Goal: Task Accomplishment & Management: Manage account settings

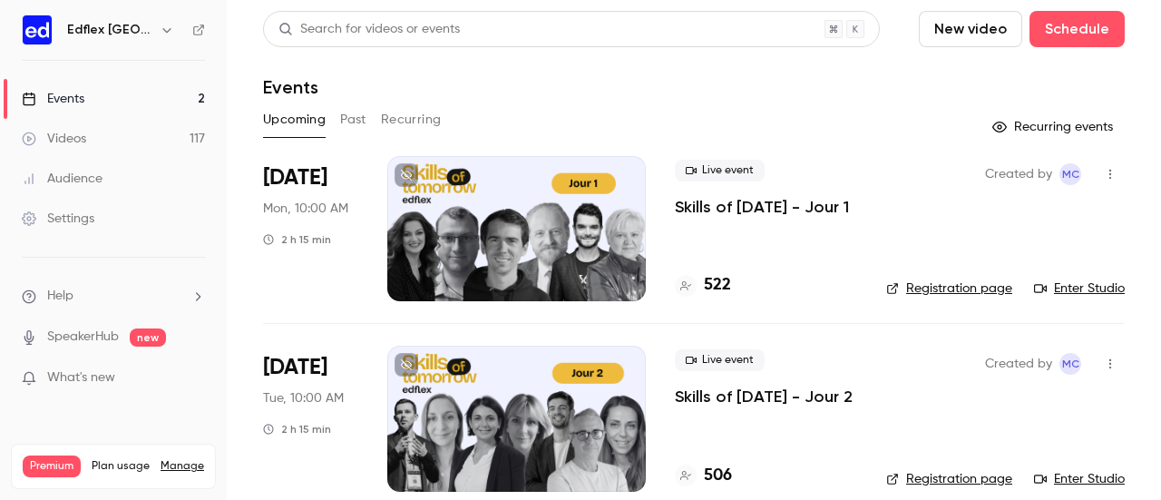
click at [785, 203] on p "Skills of [DATE] - Jour 1" at bounding box center [762, 207] width 174 height 22
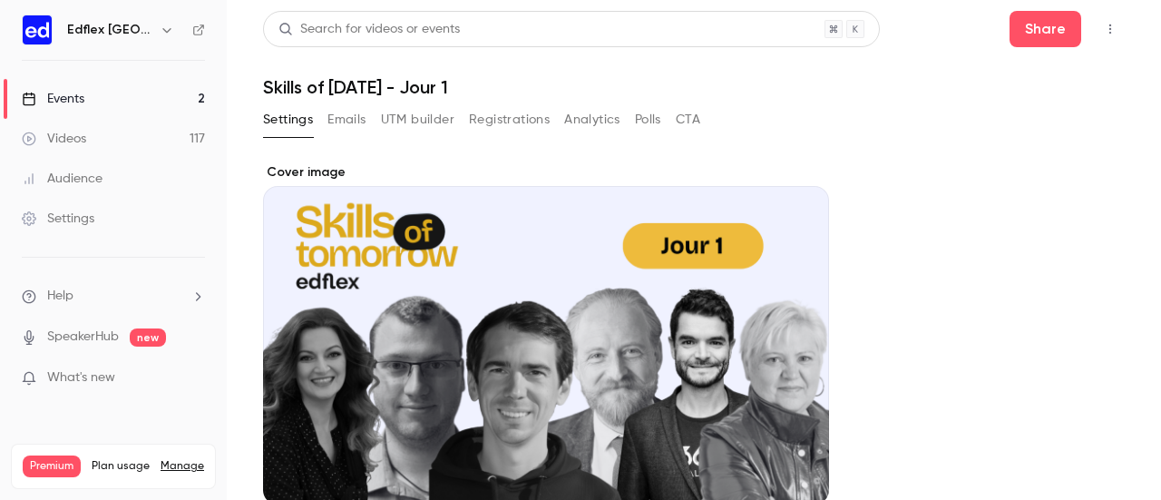
click at [92, 97] on link "Events 2" at bounding box center [113, 99] width 227 height 40
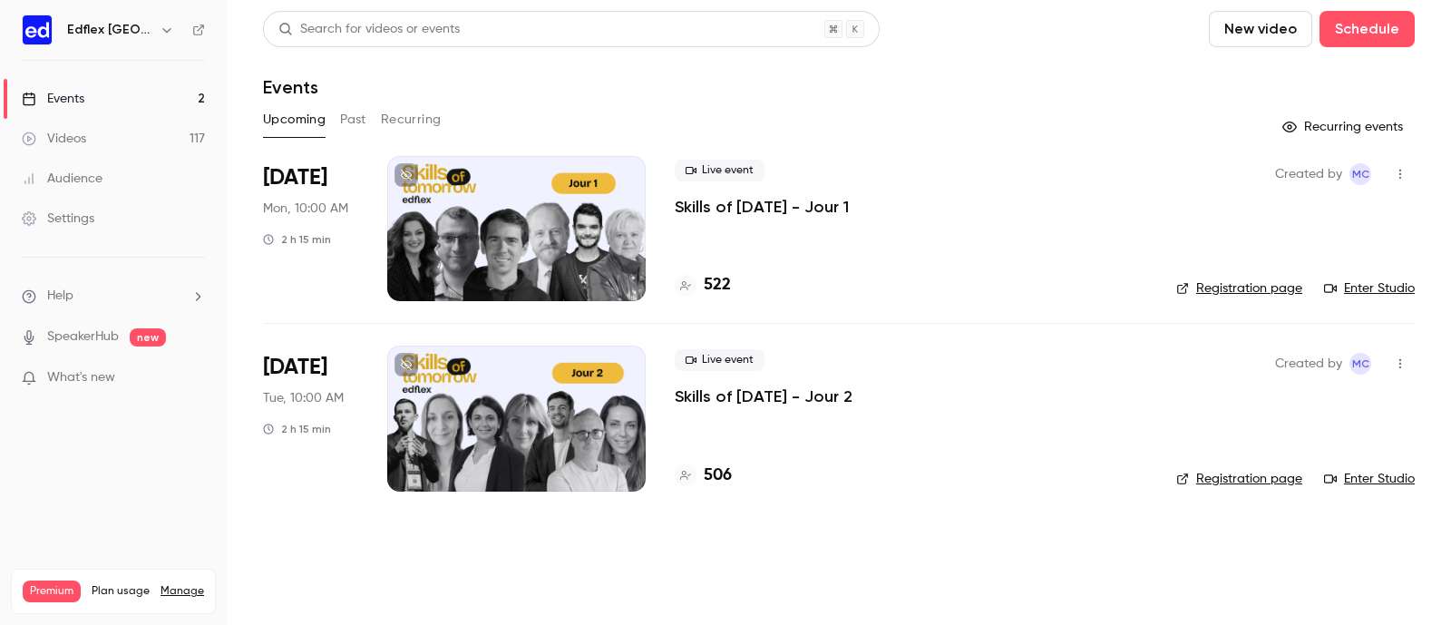
drag, startPoint x: 1141, startPoint y: 2, endPoint x: 908, endPoint y: 156, distance: 279.5
click at [908, 156] on div "Live event Skills of Tomorrow - Jour 1 522" at bounding box center [911, 228] width 473 height 145
click at [1015, 353] on div "Live event Skills of Tomorrow - Jour 2" at bounding box center [911, 378] width 473 height 58
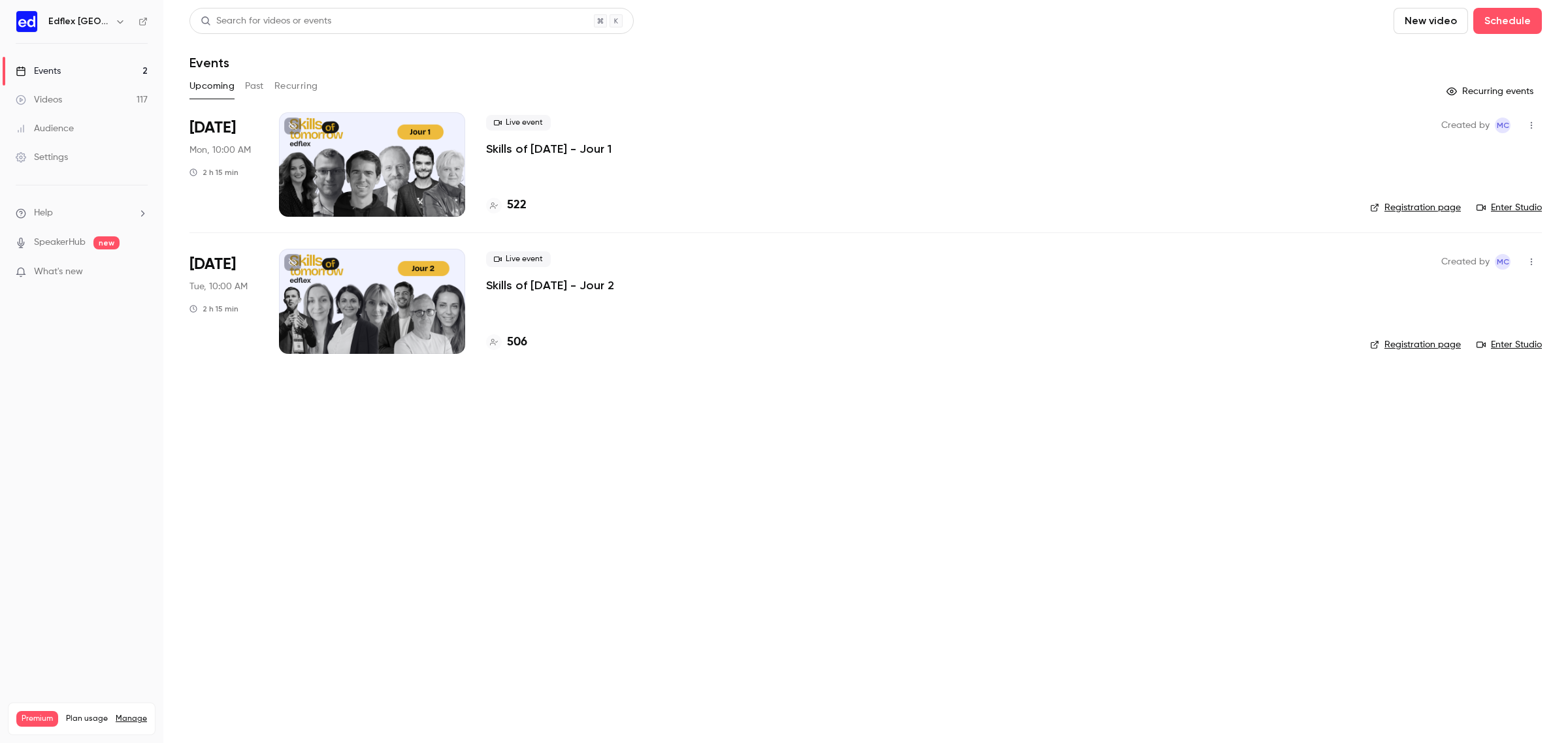
click at [112, 27] on button "button" at bounding box center [120, 22] width 16 height 16
click at [128, 120] on div "Switch channel 3" at bounding box center [115, 120] width 135 height 14
click at [138, 156] on link "Edflex [GEOGRAPHIC_DATA]" at bounding box center [109, 148] width 196 height 38
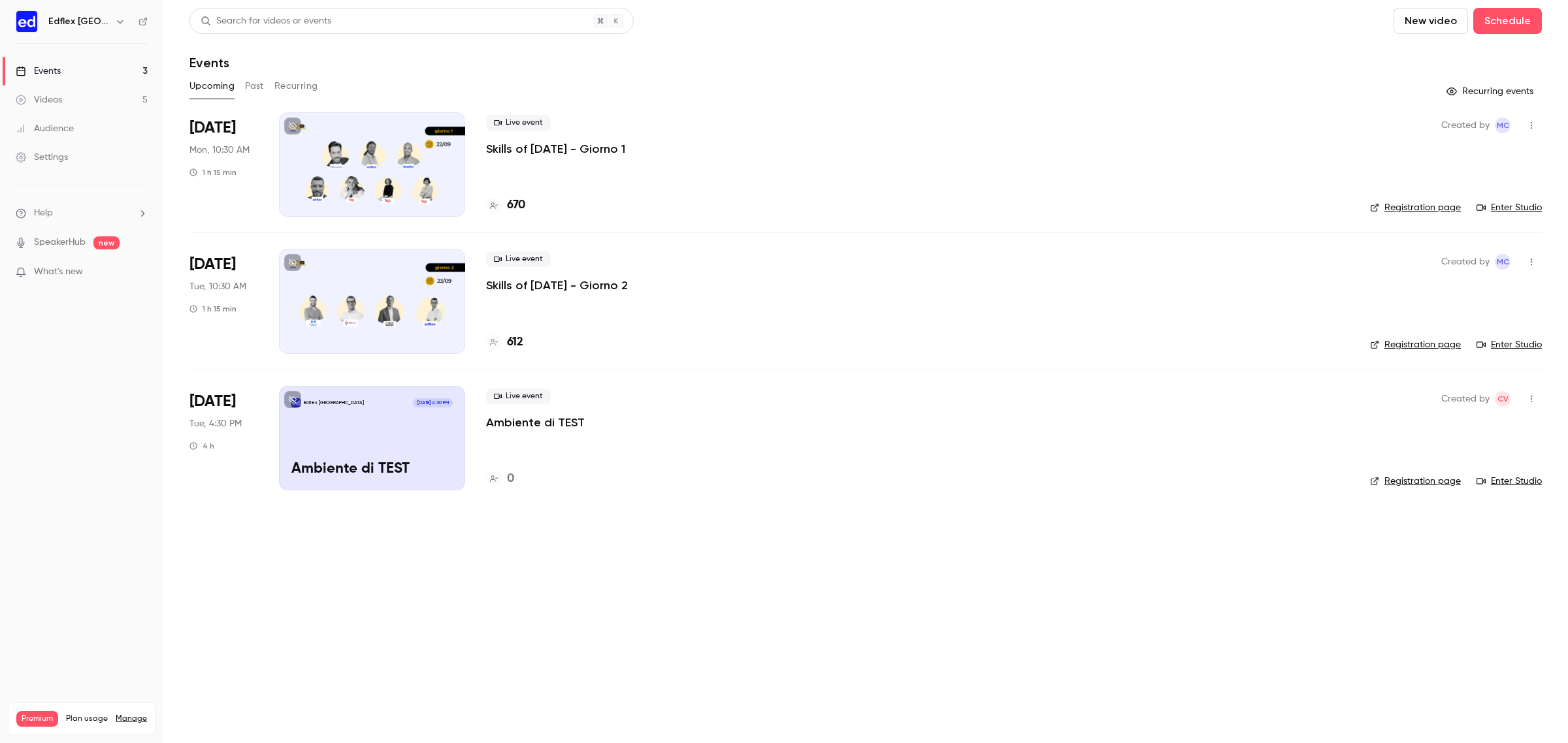
click at [564, 155] on p "Skills of [DATE] - Giorno 1" at bounding box center [555, 149] width 139 height 16
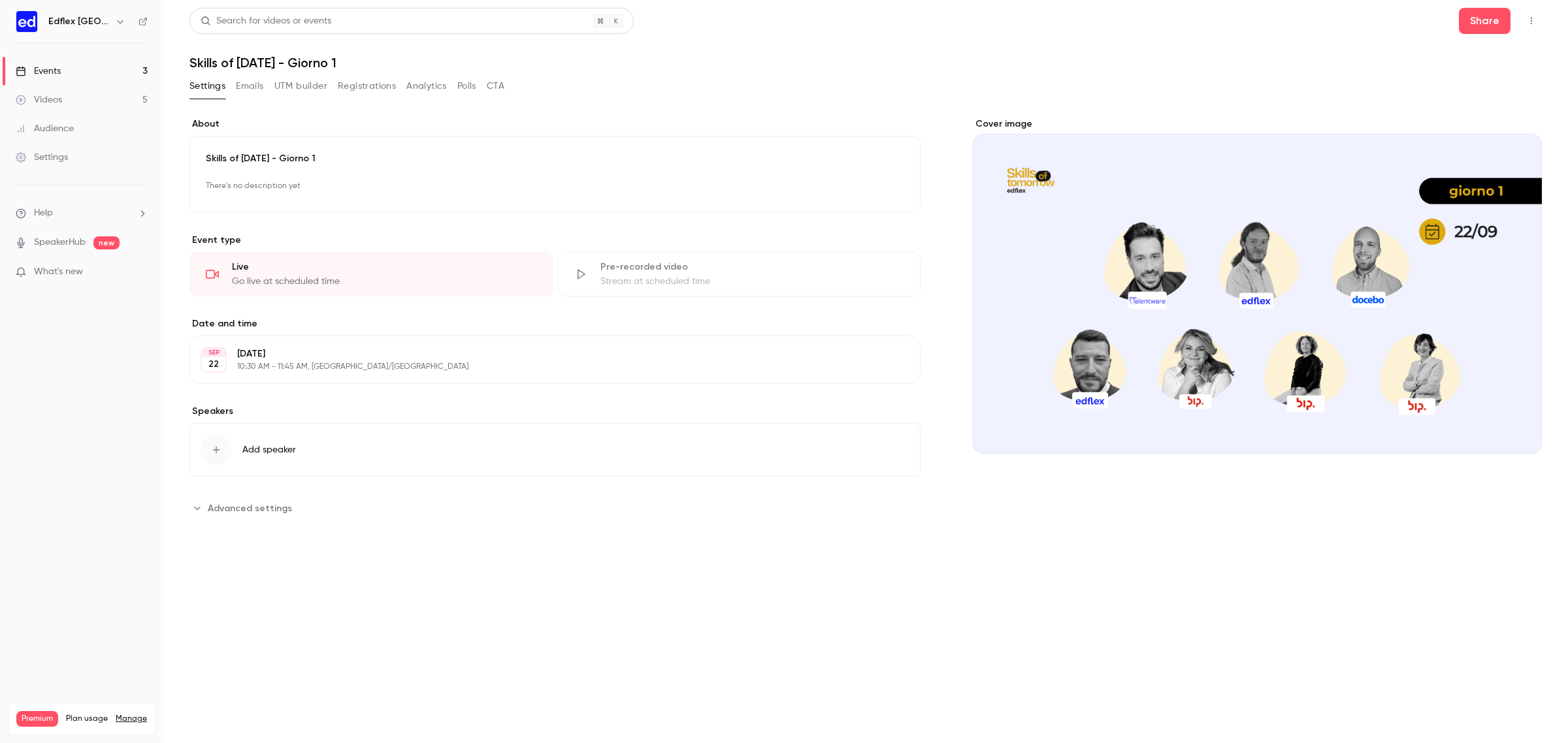
click at [347, 364] on p "10:30 AM - 11:45 AM, [GEOGRAPHIC_DATA]/[GEOGRAPHIC_DATA]" at bounding box center [544, 366] width 614 height 11
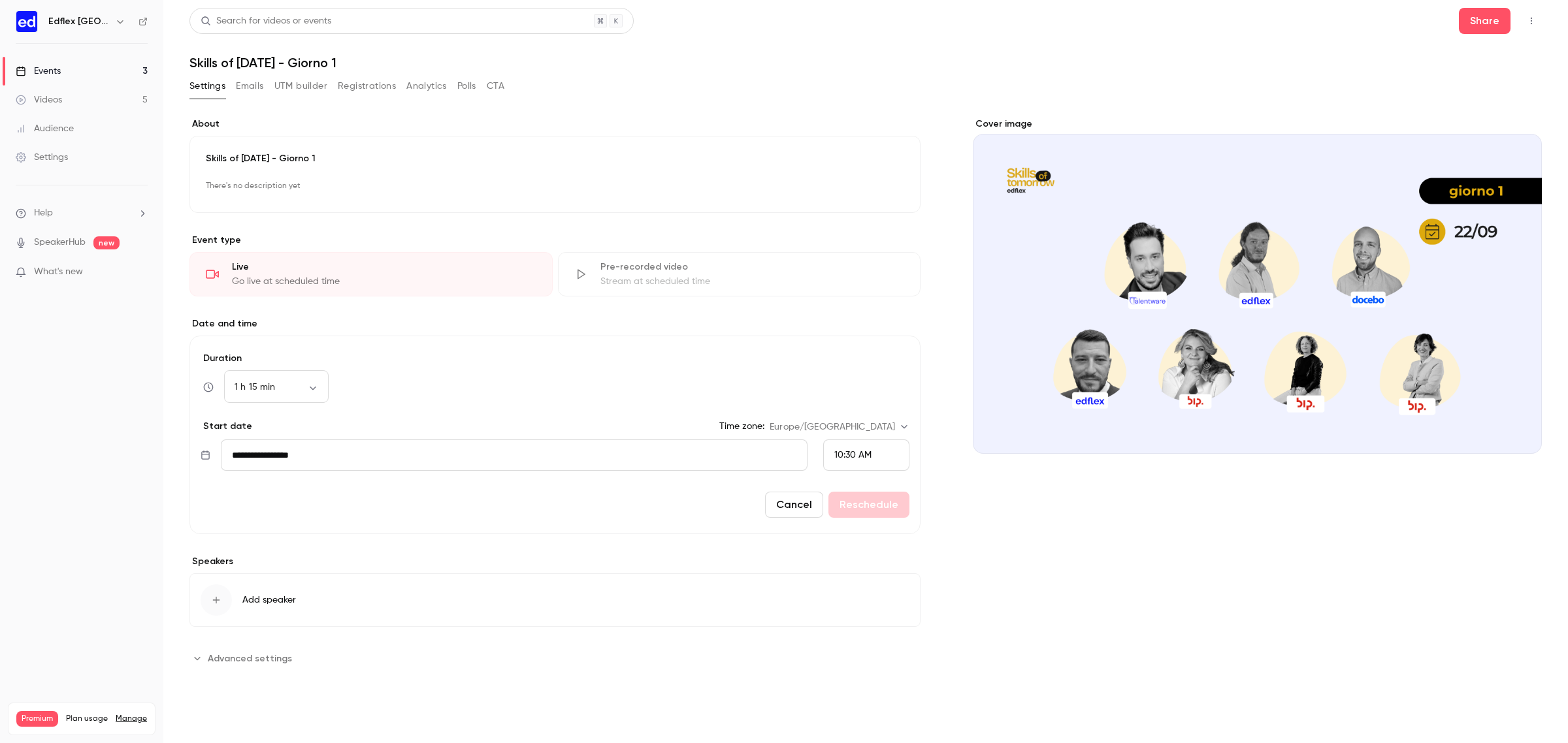
click at [799, 372] on div "1 h 15 min ** ​" at bounding box center [555, 387] width 709 height 32
click at [877, 453] on div "10:30 AM" at bounding box center [866, 455] width 86 height 32
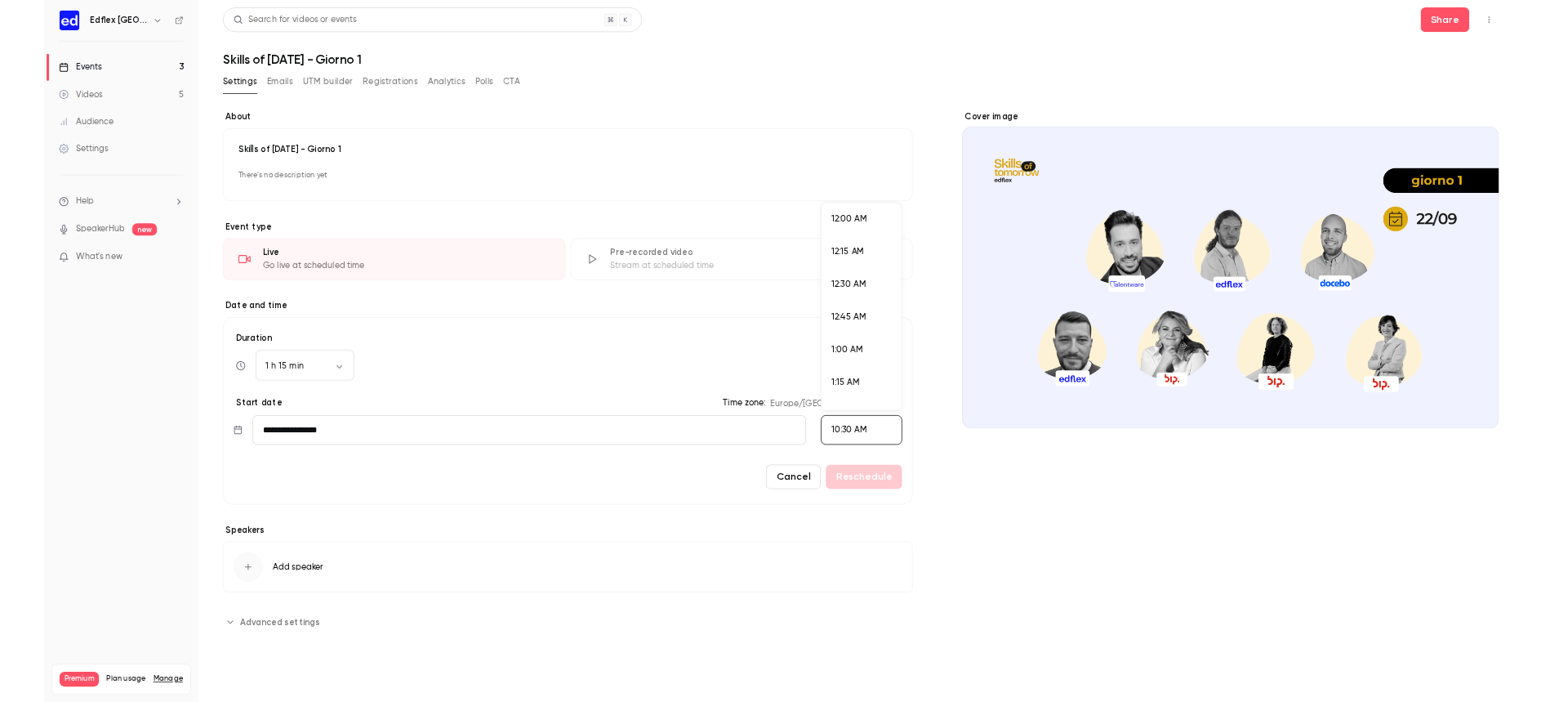
scroll to position [1702, 0]
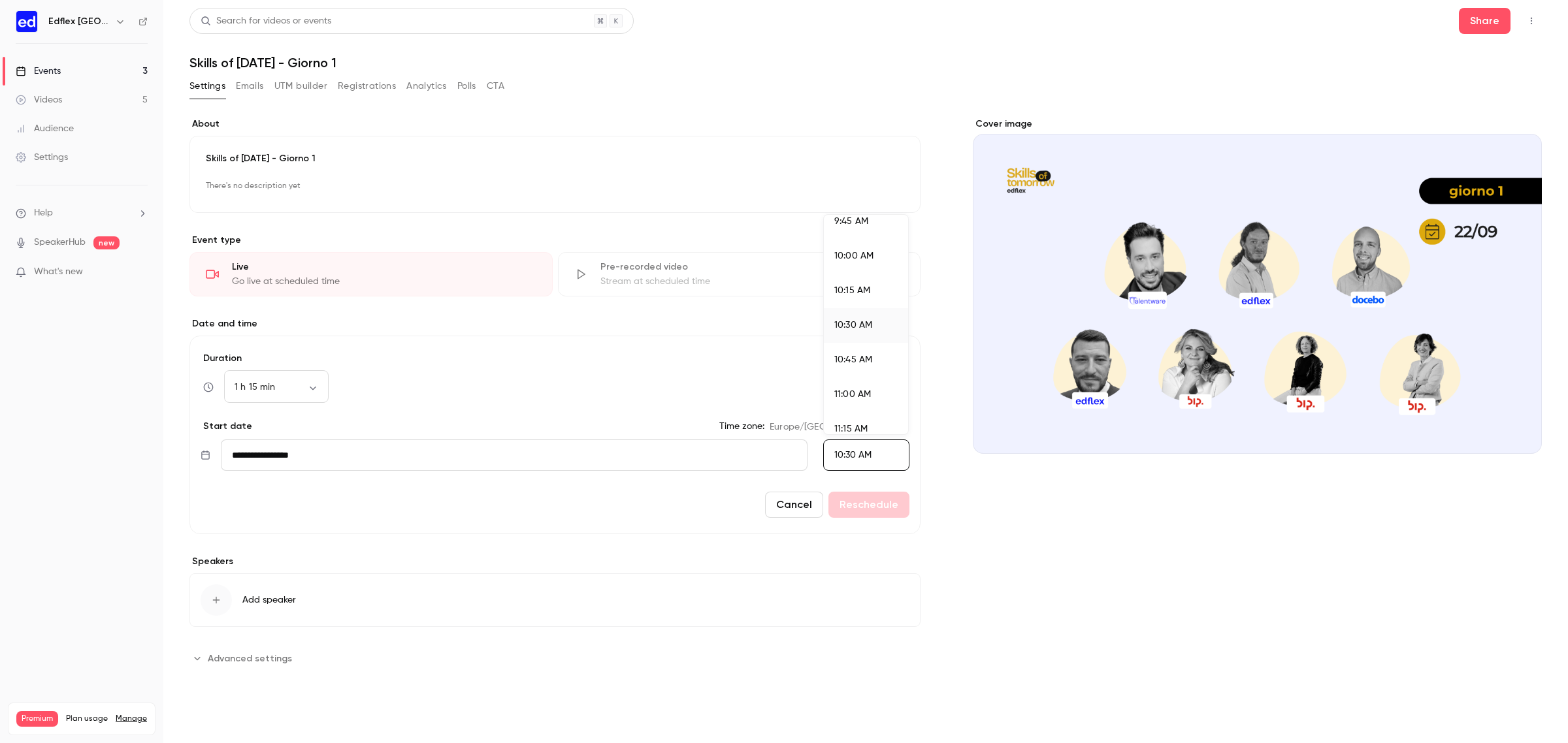
click at [760, 402] on div at bounding box center [784, 372] width 1568 height 743
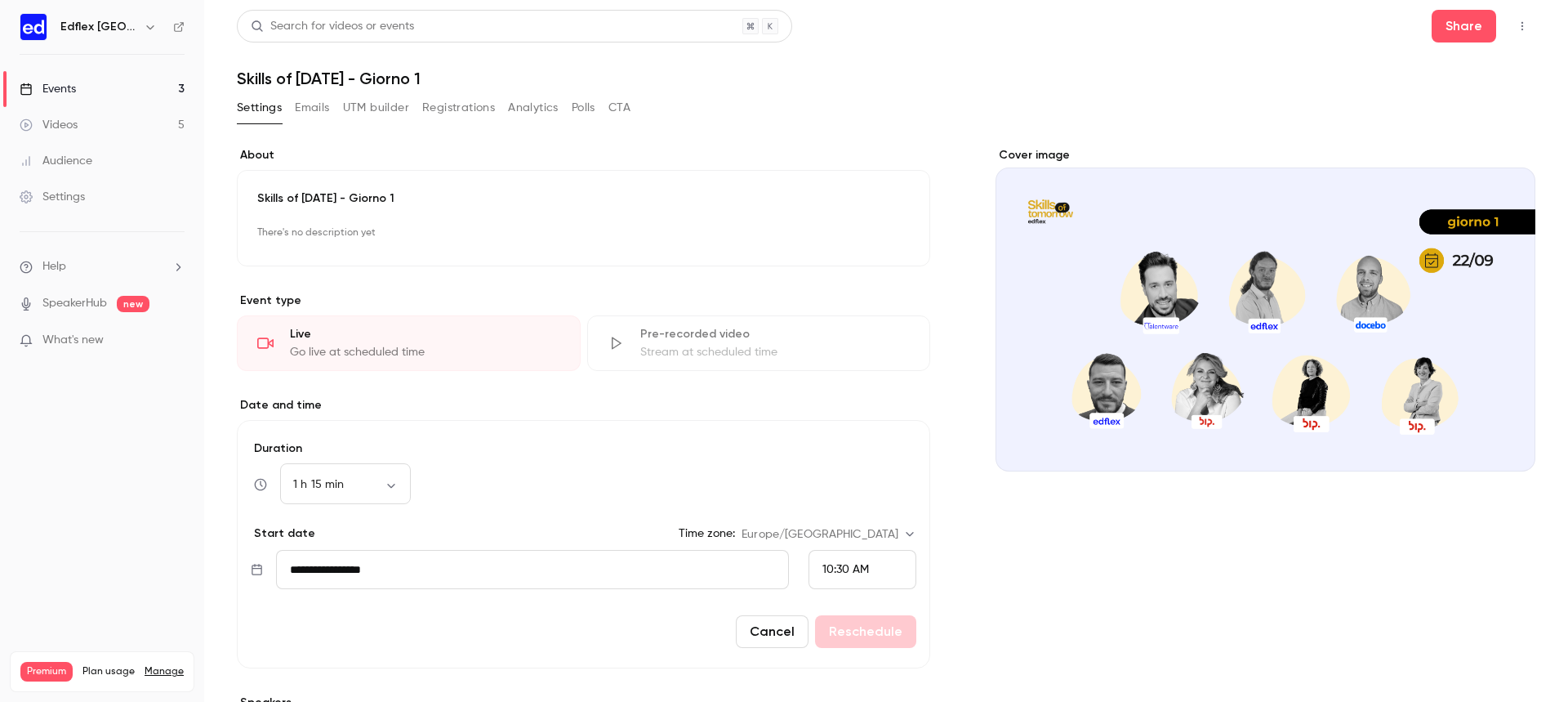
drag, startPoint x: 1701, startPoint y: 30, endPoint x: 961, endPoint y: 163, distance: 751.9
click at [961, 163] on div "**********" at bounding box center [886, 491] width 1299 height 689
click at [832, 575] on span "10:30 AM" at bounding box center [846, 570] width 47 height 12
click at [850, 330] on li "10:00 AM" at bounding box center [857, 318] width 106 height 43
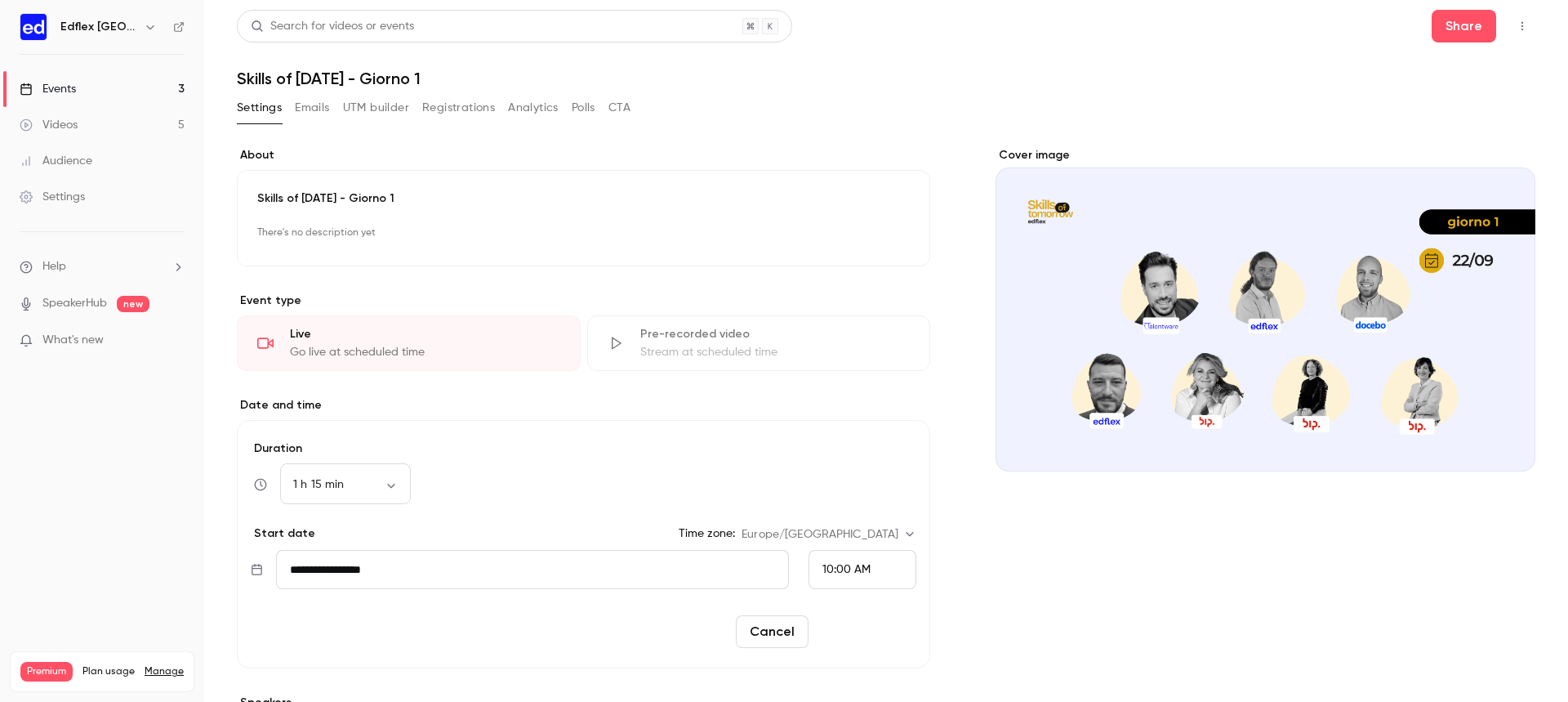
click at [869, 619] on button "Reschedule" at bounding box center [866, 632] width 101 height 32
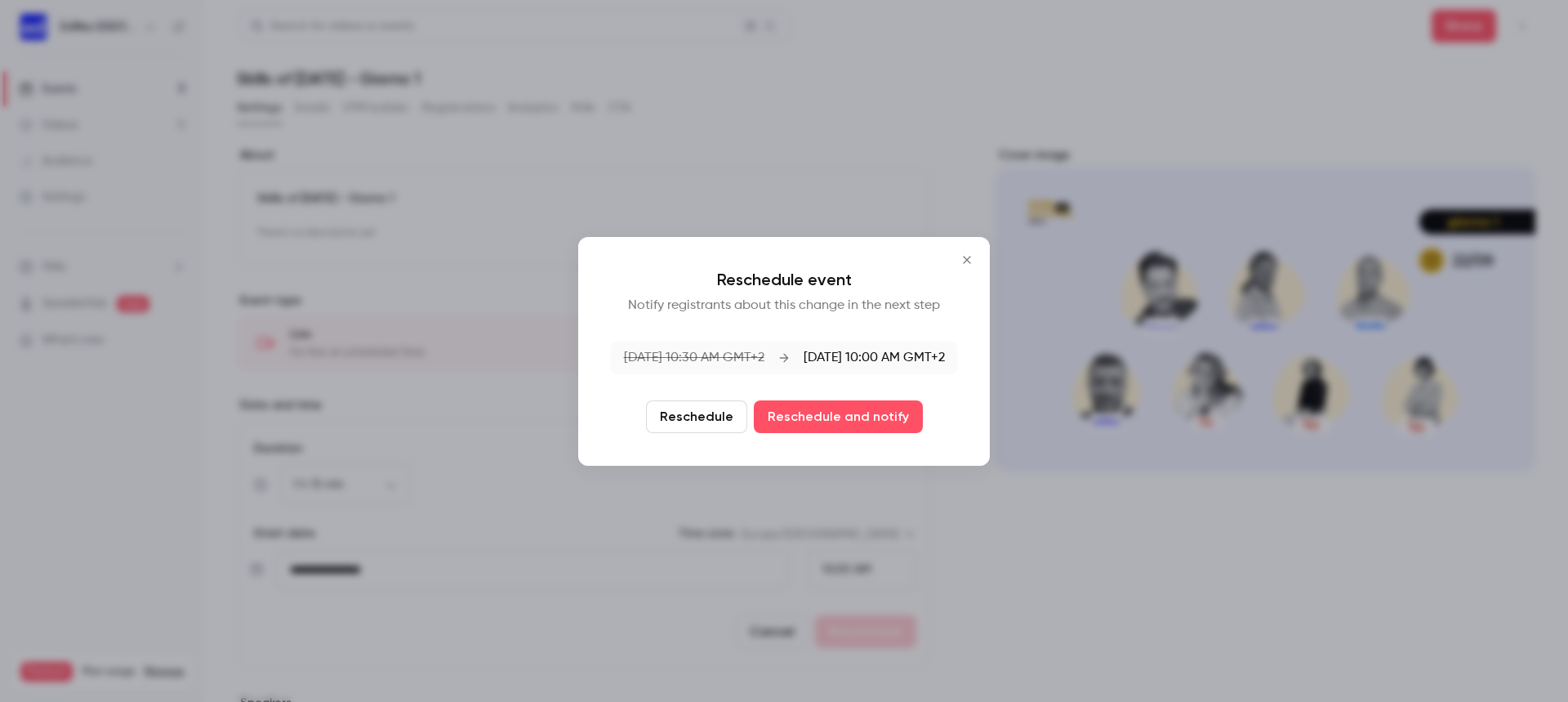
click at [962, 259] on icon "Close" at bounding box center [967, 260] width 20 height 14
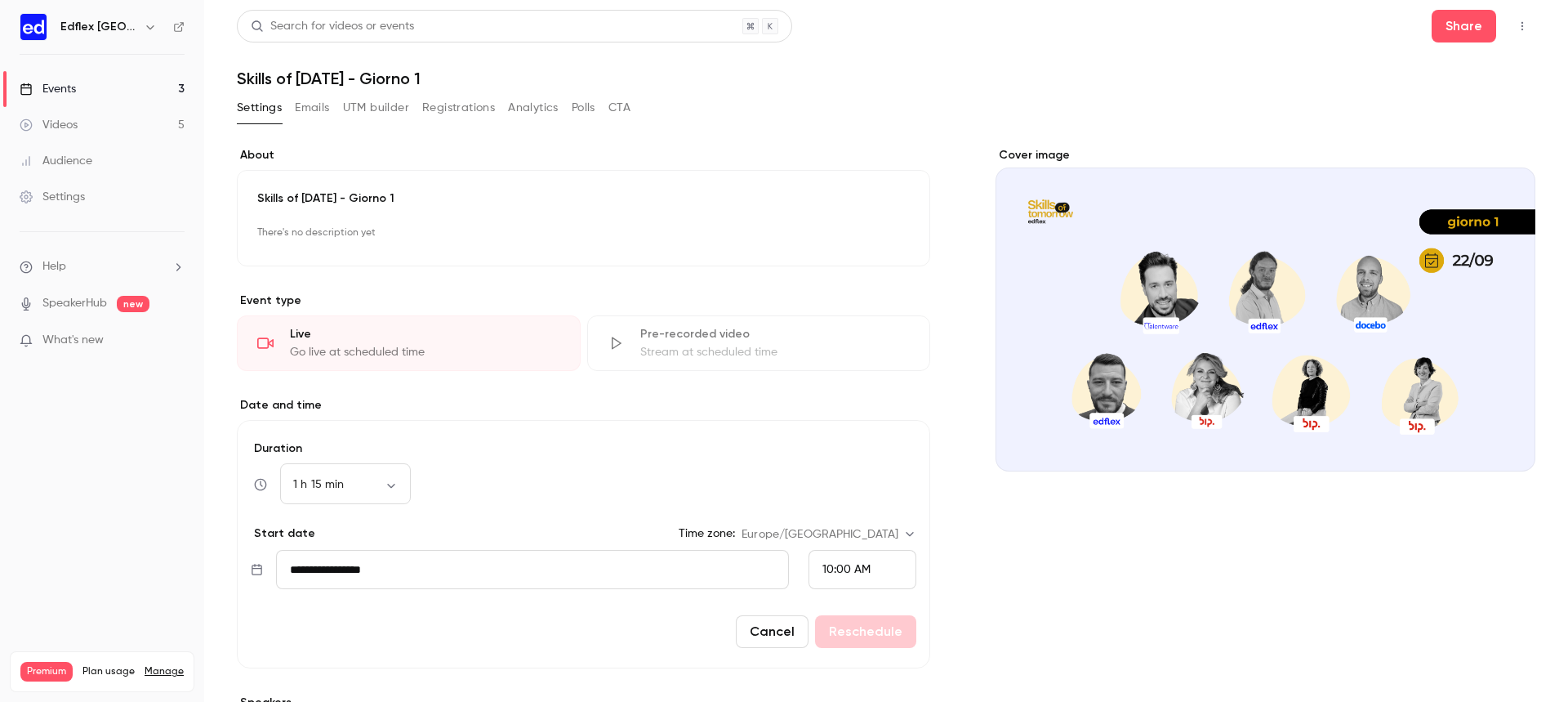
click at [149, 80] on link "Events 3" at bounding box center [102, 89] width 204 height 36
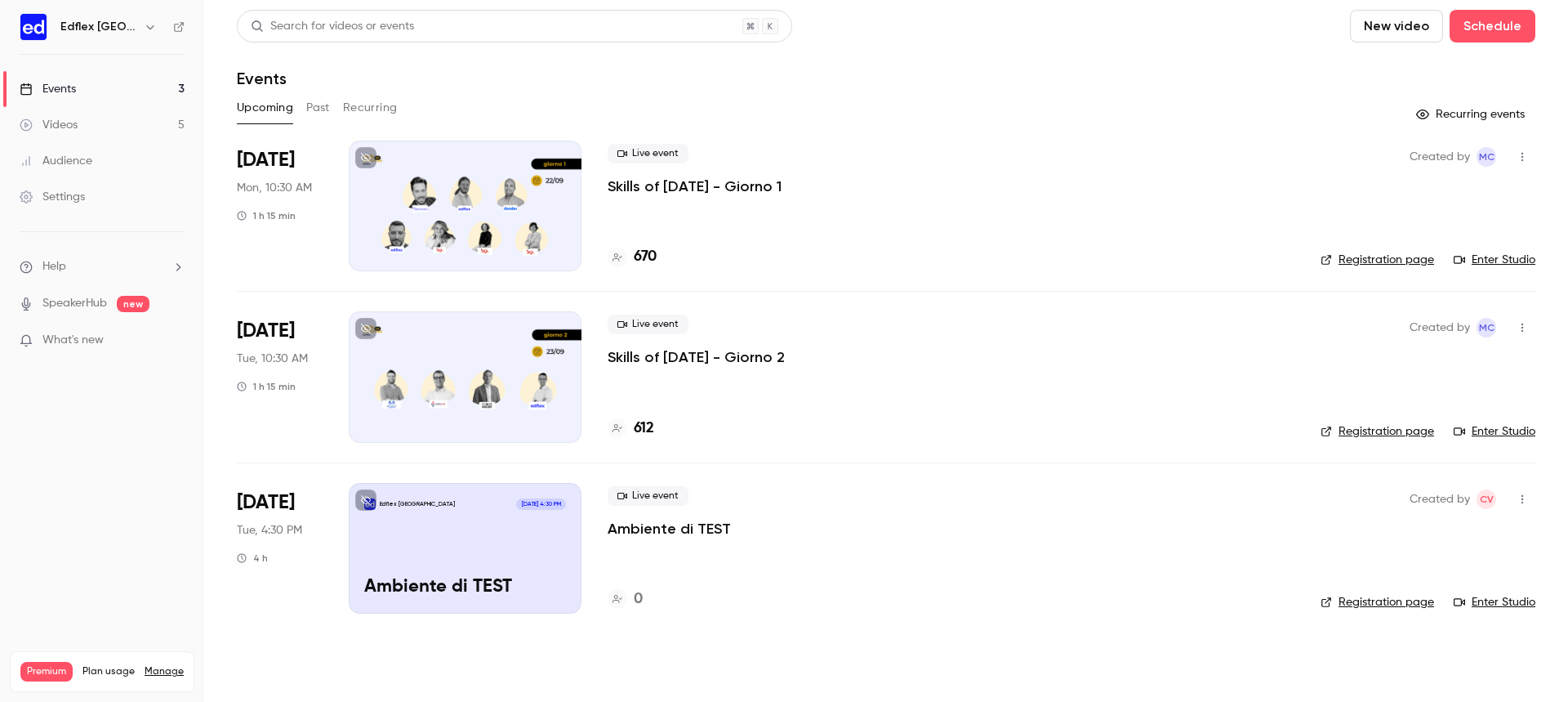
click at [733, 351] on p "Skills of [DATE] - Giorno 2" at bounding box center [696, 357] width 177 height 20
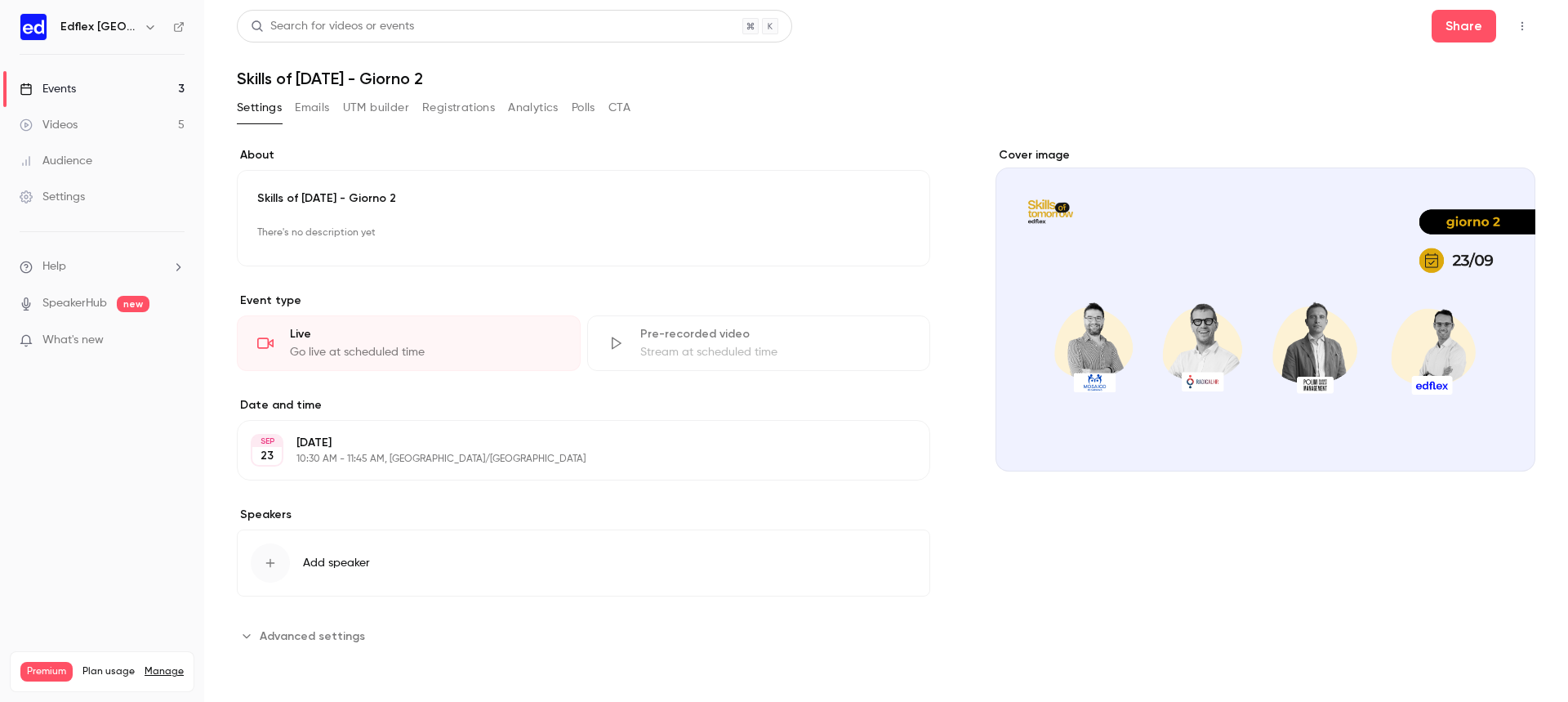
click at [627, 460] on p "10:30 AM - 11:45 AM, [GEOGRAPHIC_DATA]/[GEOGRAPHIC_DATA]" at bounding box center [570, 459] width 548 height 14
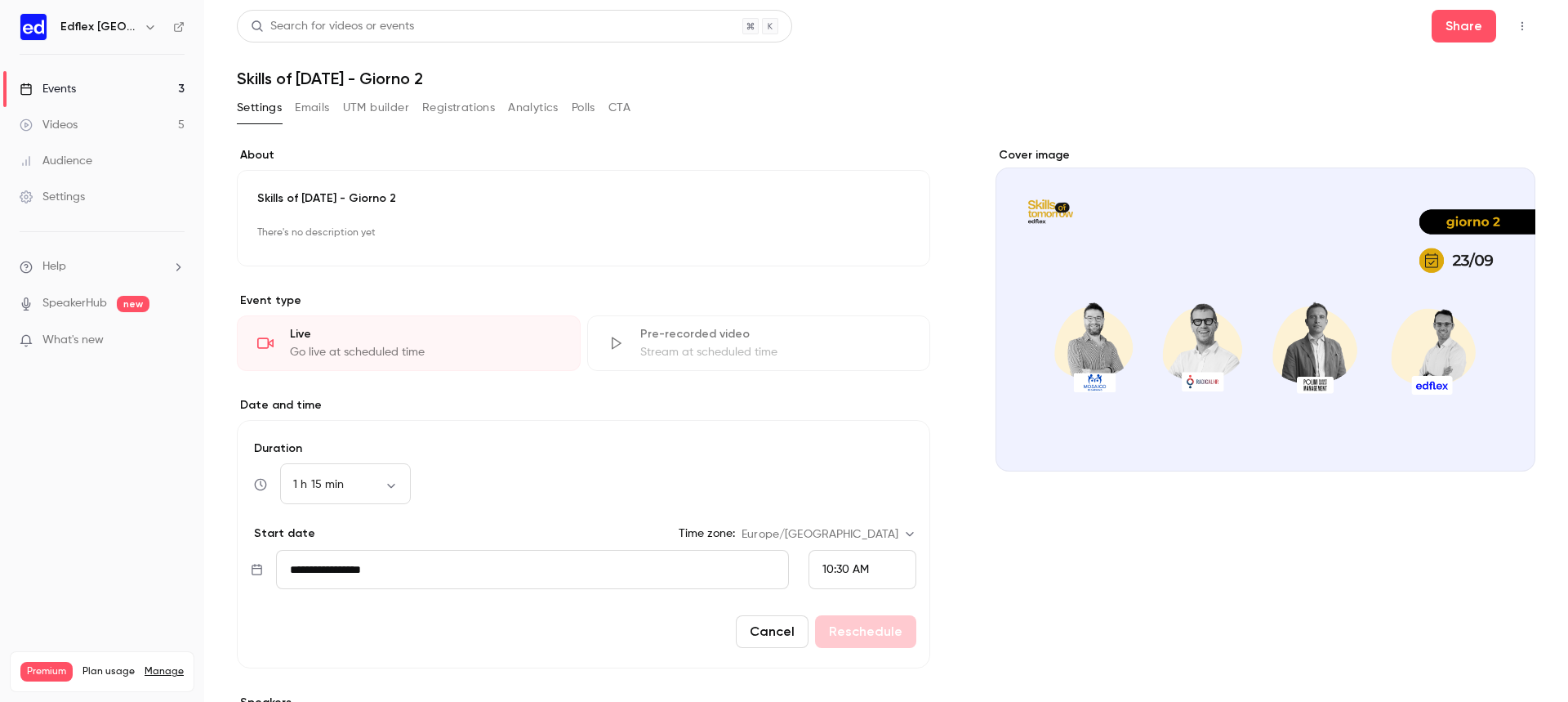
click at [250, 115] on button "Settings" at bounding box center [259, 107] width 45 height 26
click at [133, 92] on link "Events 3" at bounding box center [102, 89] width 204 height 36
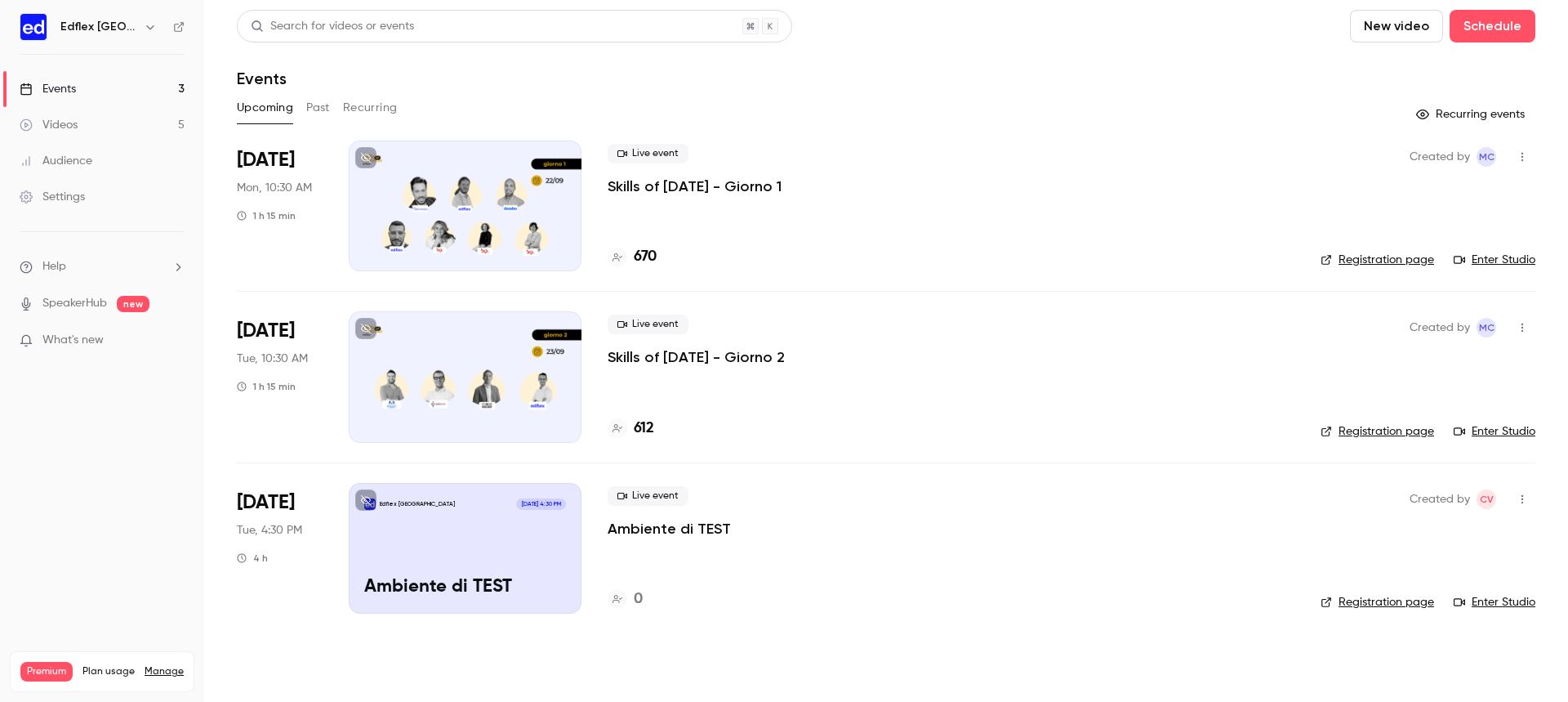
click at [738, 179] on p "Skills of [DATE] - Giorno 1" at bounding box center [694, 187] width 174 height 20
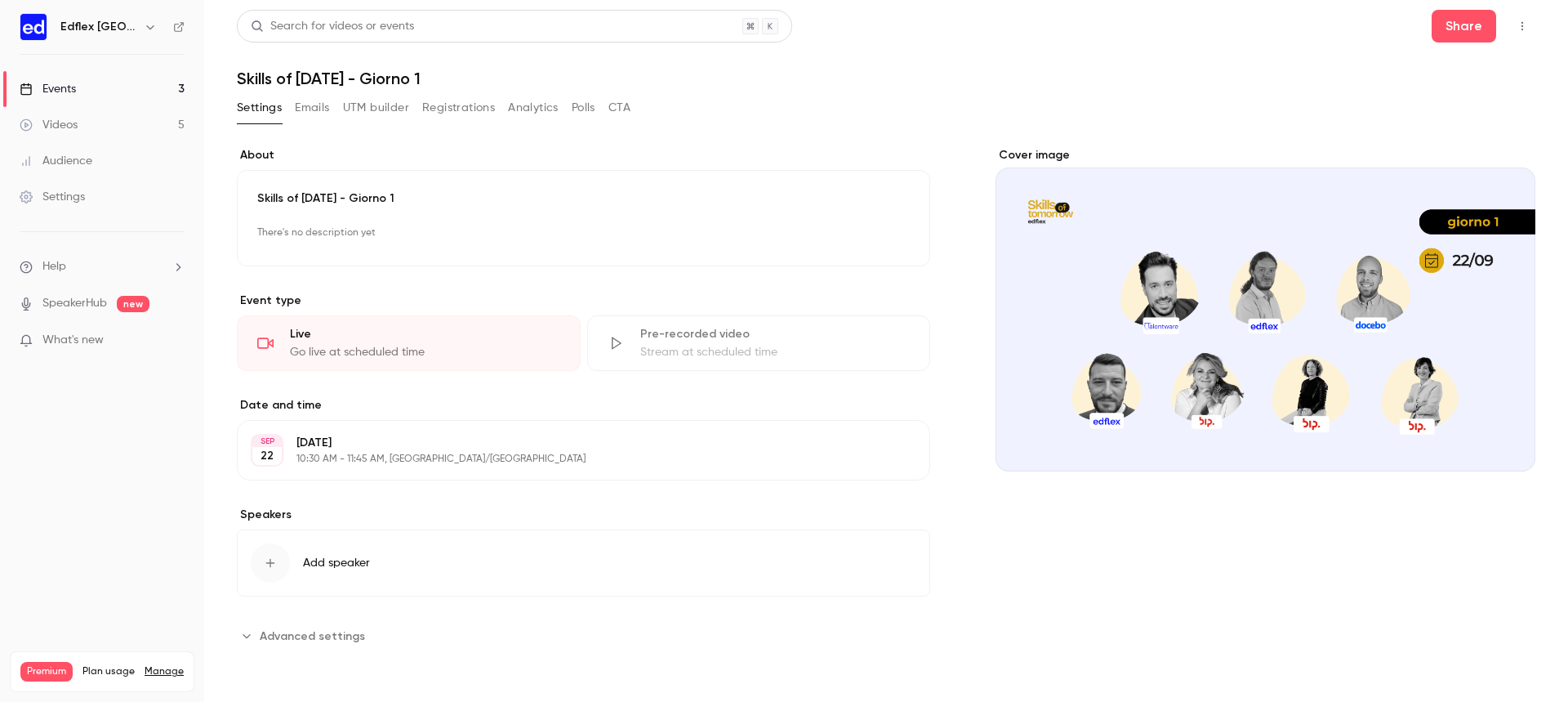
click at [316, 115] on button "Emails" at bounding box center [312, 107] width 34 height 26
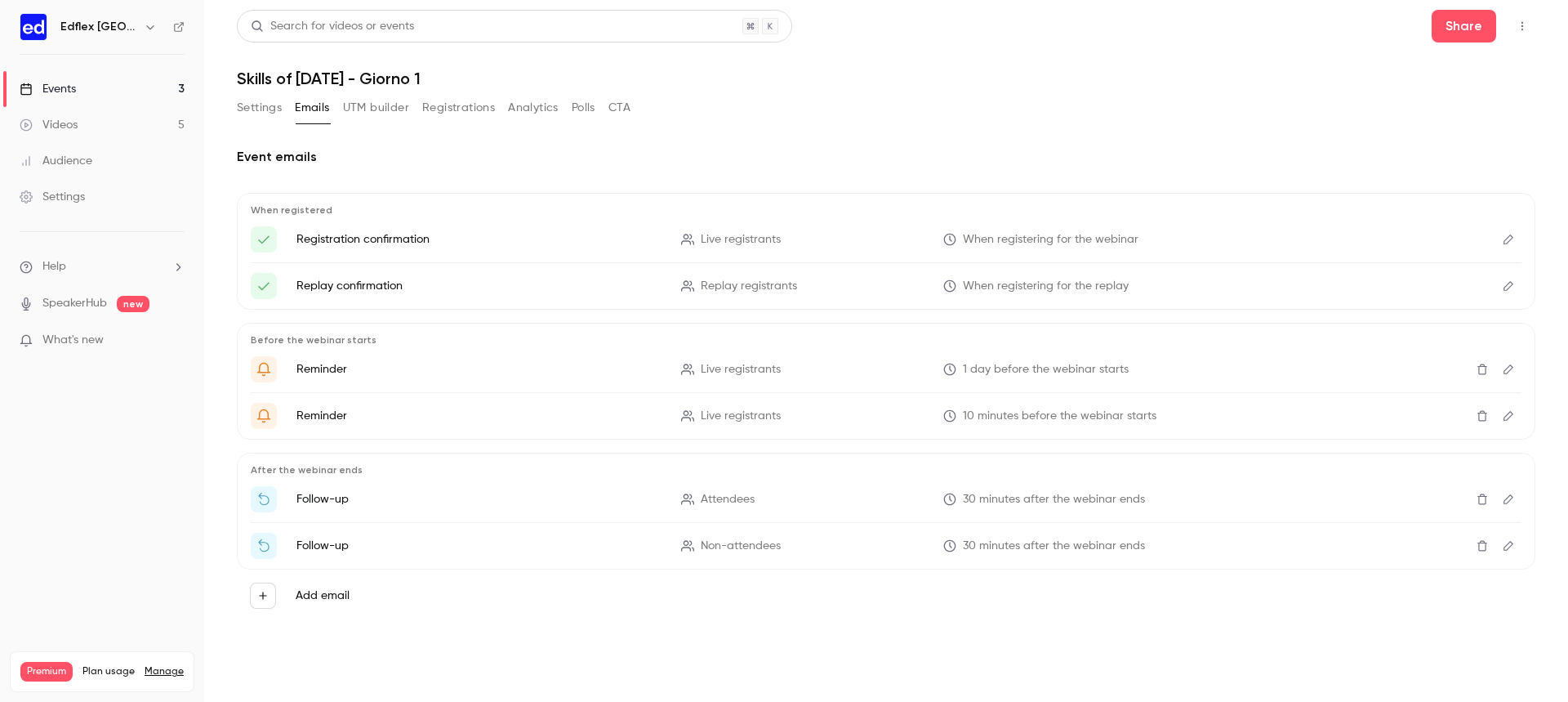
click at [274, 101] on button "Settings" at bounding box center [259, 107] width 45 height 26
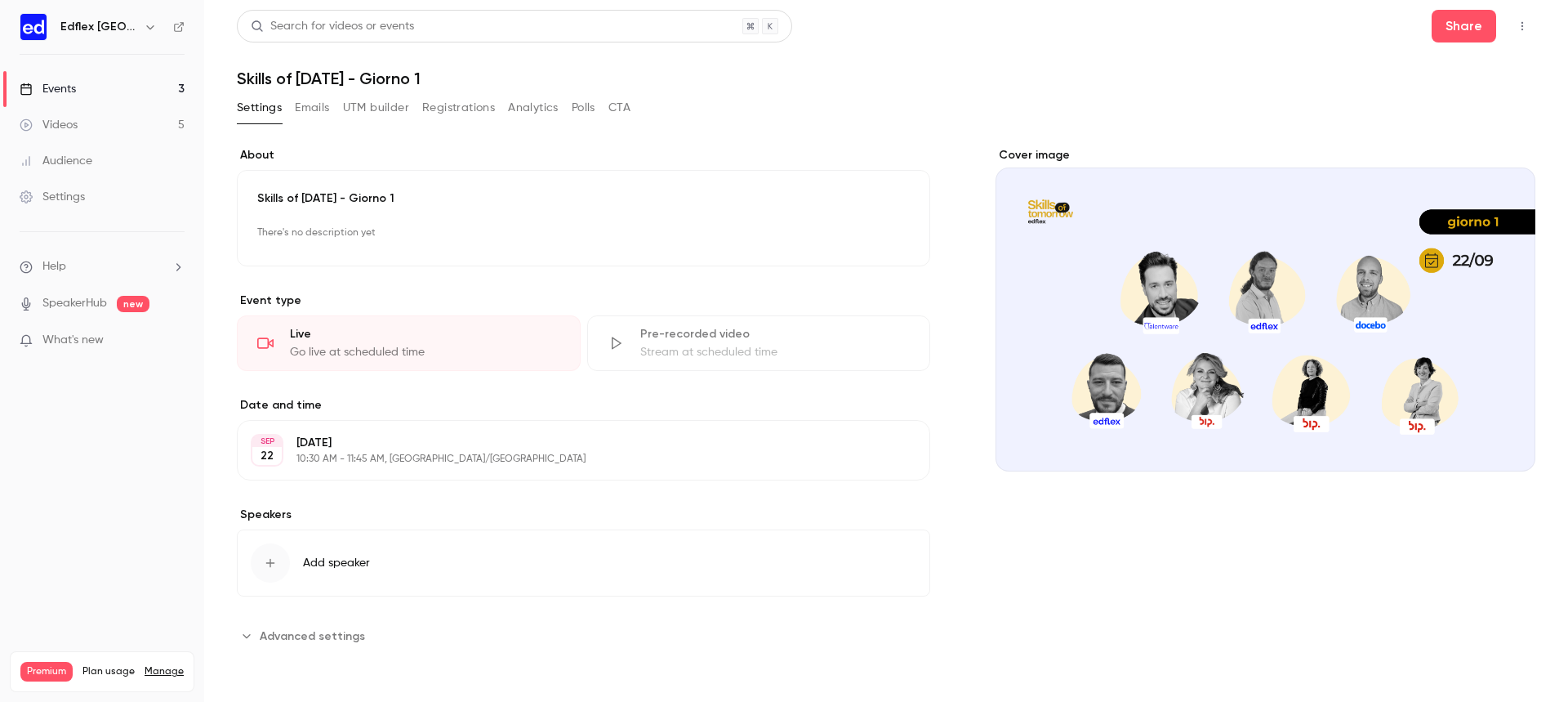
click at [159, 93] on link "Events 3" at bounding box center [102, 89] width 204 height 36
